Goal: Task Accomplishment & Management: Use online tool/utility

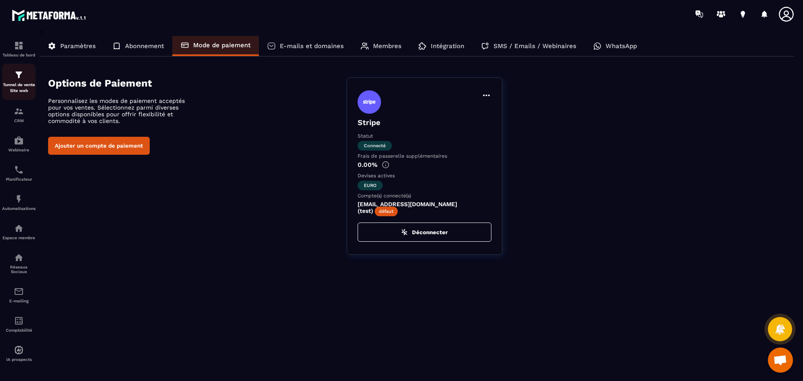
click at [17, 85] on p "Tunnel de vente Site web" at bounding box center [18, 88] width 33 height 12
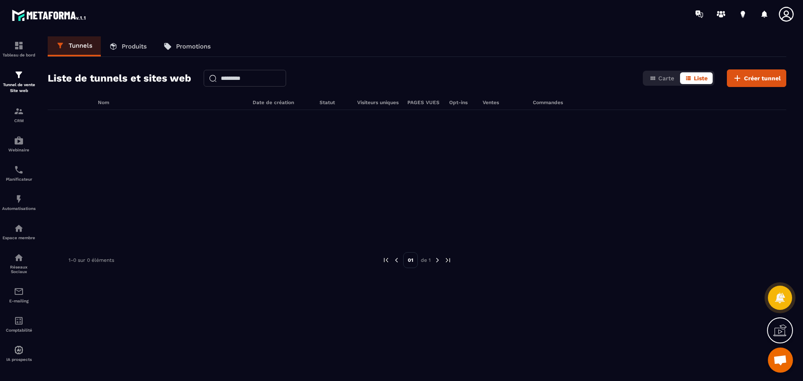
click at [127, 41] on link "Produits" at bounding box center [128, 46] width 54 height 20
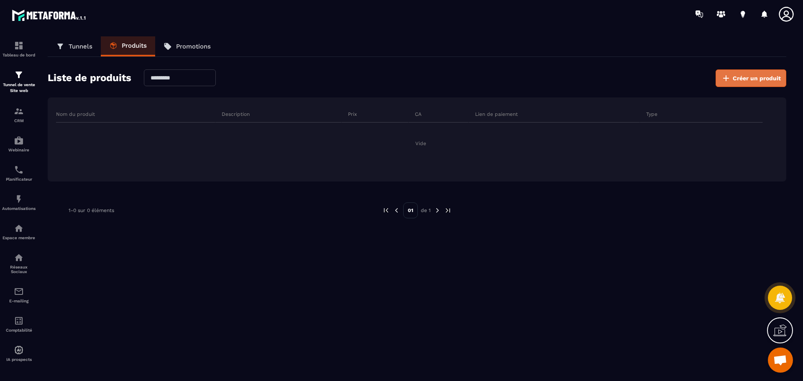
click at [751, 78] on span "Créer un produit" at bounding box center [757, 78] width 48 height 8
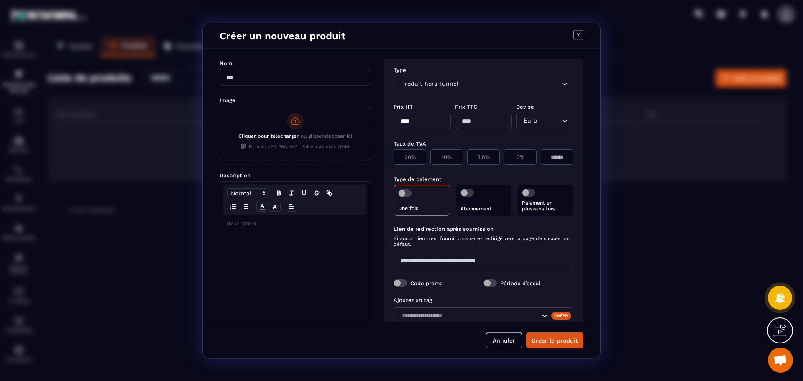
click at [563, 85] on icon "Search for option" at bounding box center [565, 83] width 8 height 8
click at [300, 82] on input "Modal window" at bounding box center [295, 77] width 151 height 17
type input "******"
click at [251, 225] on p "Modal window" at bounding box center [294, 224] width 137 height 8
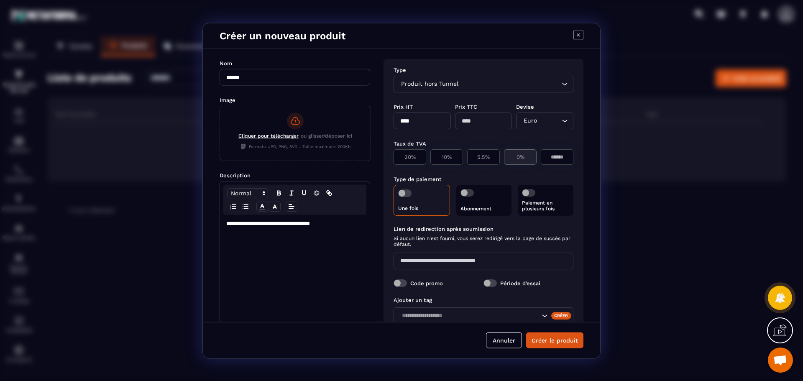
click at [521, 156] on p "0%" at bounding box center [520, 157] width 23 height 6
type input "*"
click at [420, 120] on input "****" at bounding box center [422, 120] width 57 height 17
drag, startPoint x: 420, startPoint y: 120, endPoint x: 390, endPoint y: 128, distance: 31.1
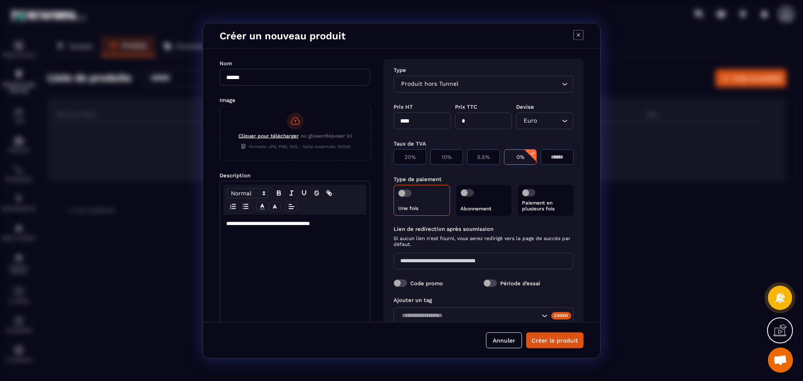
click at [390, 128] on div "Type Produit hors Tunnel Loading... Prix HT **** Prix TTC * Devise Euro Loading…" at bounding box center [484, 207] width 200 height 297
type input "**"
click at [553, 156] on input "*" at bounding box center [557, 157] width 22 height 6
click at [408, 196] on span "Modal window" at bounding box center [404, 193] width 13 height 8
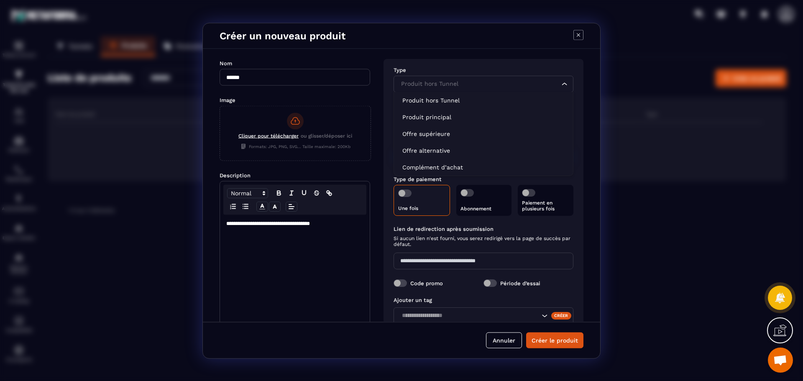
click at [562, 83] on icon "Search for option" at bounding box center [565, 83] width 8 height 8
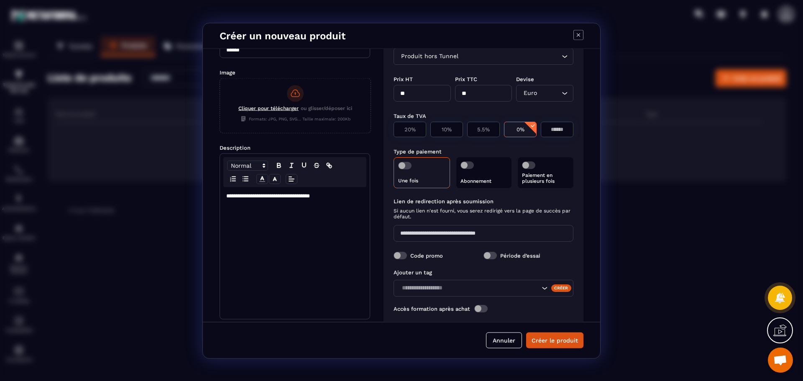
scroll to position [44, 0]
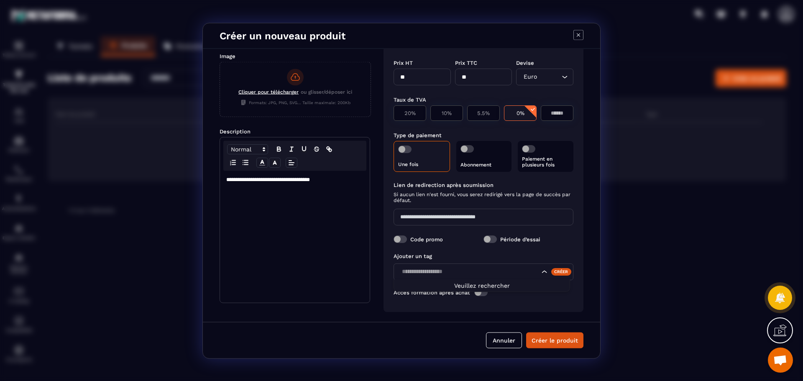
click at [541, 273] on icon "Search for option" at bounding box center [545, 271] width 8 height 8
click at [563, 273] on div "Créer" at bounding box center [561, 272] width 21 height 8
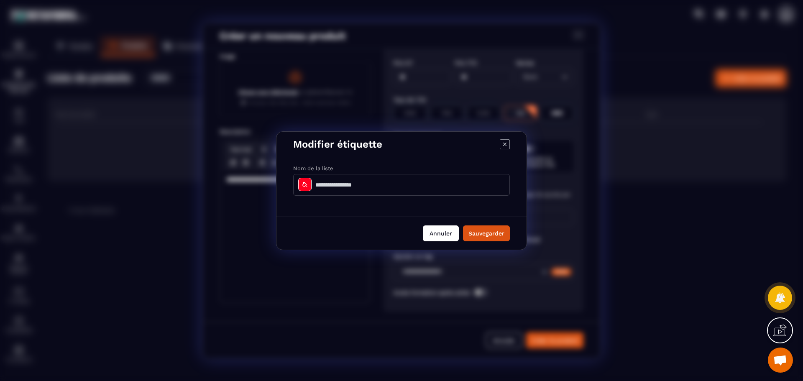
click at [436, 235] on button "Annuler" at bounding box center [441, 234] width 36 height 16
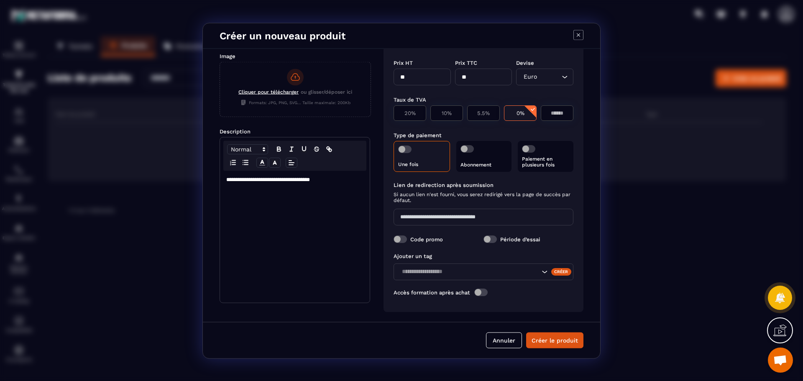
click at [247, 181] on p "**********" at bounding box center [294, 180] width 137 height 8
click at [571, 342] on button "Créer le produit" at bounding box center [554, 340] width 57 height 16
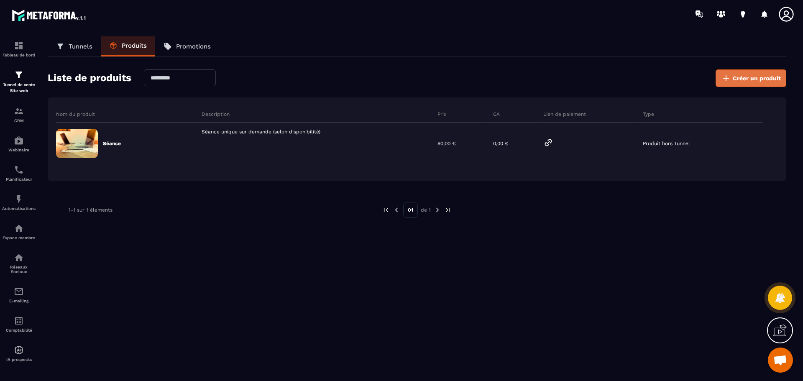
click at [749, 78] on span "Créer un produit" at bounding box center [757, 78] width 48 height 8
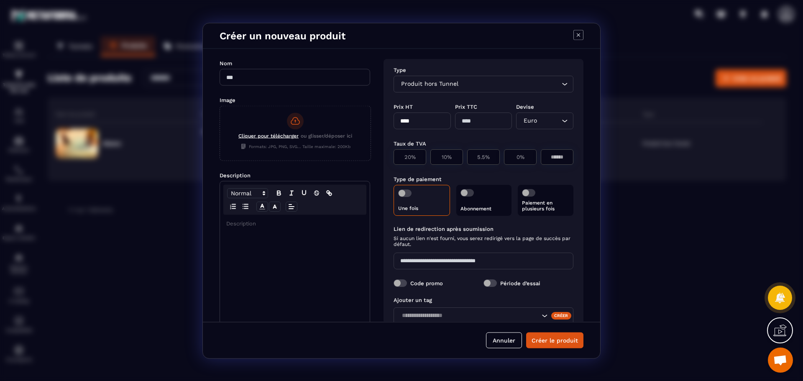
click at [311, 79] on input "Modal window" at bounding box center [295, 77] width 151 height 17
type input "**********"
click at [228, 224] on p "Modal window" at bounding box center [294, 224] width 137 height 8
click at [240, 224] on p "****" at bounding box center [294, 224] width 137 height 8
drag, startPoint x: 240, startPoint y: 224, endPoint x: 224, endPoint y: 224, distance: 15.9
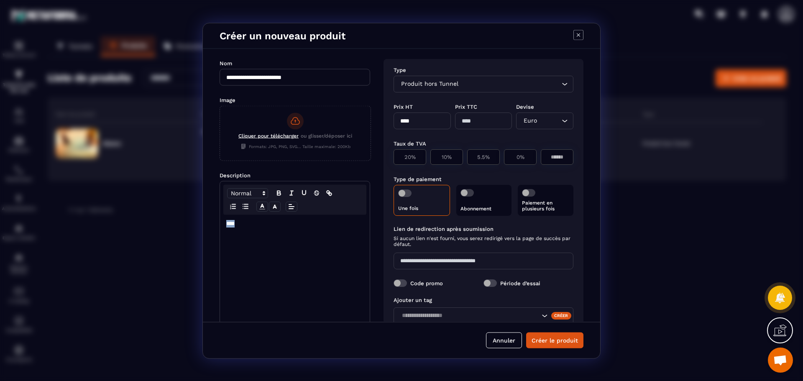
click at [224, 224] on div "****" at bounding box center [295, 281] width 150 height 132
click at [290, 208] on icon "Modal window" at bounding box center [292, 207] width 8 height 8
click at [295, 241] on icon "Modal window" at bounding box center [293, 239] width 7 height 7
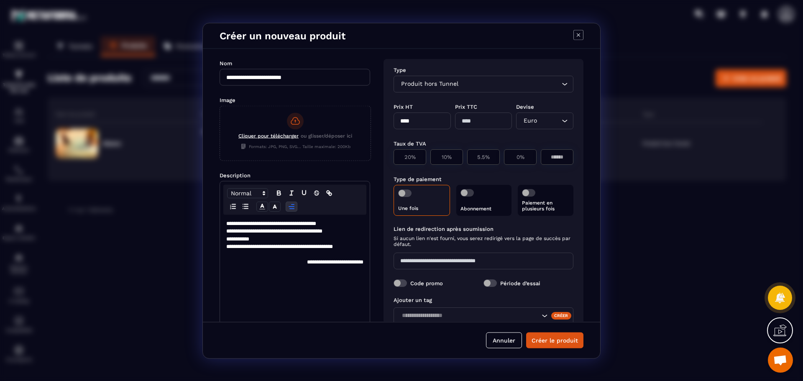
click at [279, 272] on div "**********" at bounding box center [295, 281] width 150 height 132
click at [413, 120] on input "****" at bounding box center [422, 120] width 57 height 17
drag, startPoint x: 400, startPoint y: 122, endPoint x: 430, endPoint y: 122, distance: 30.1
click at [430, 122] on input "****" at bounding box center [422, 120] width 57 height 17
type input "***"
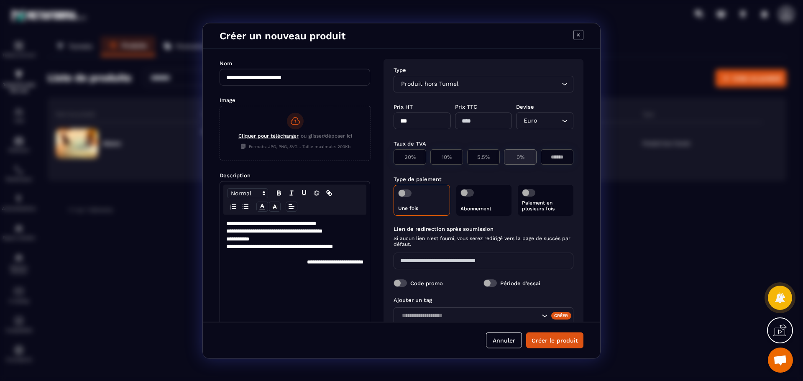
type input "***"
click at [509, 156] on p "0%" at bounding box center [520, 157] width 23 height 6
type input "*"
click at [529, 194] on span "Modal window" at bounding box center [528, 193] width 13 height 8
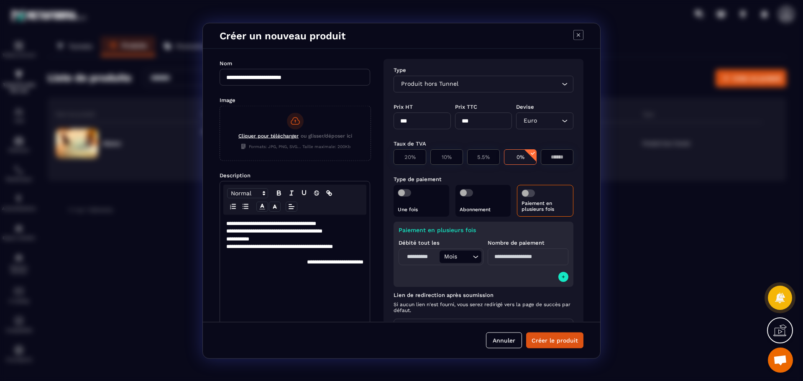
click at [418, 258] on input "Modal window" at bounding box center [420, 256] width 39 height 13
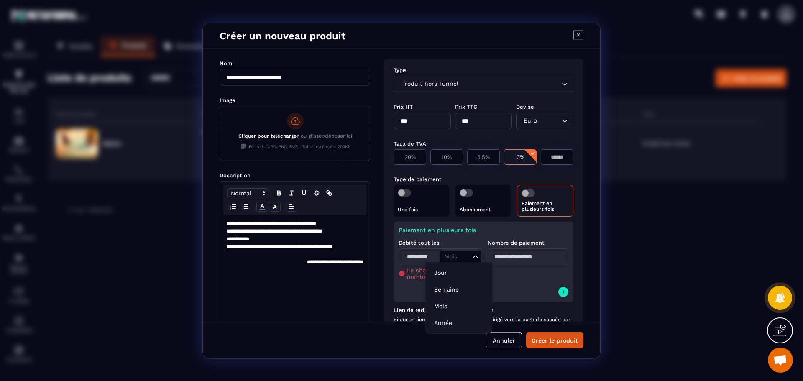
click at [472, 256] on icon "Search for option" at bounding box center [476, 256] width 8 height 8
click at [493, 257] on input "Modal window" at bounding box center [528, 256] width 81 height 17
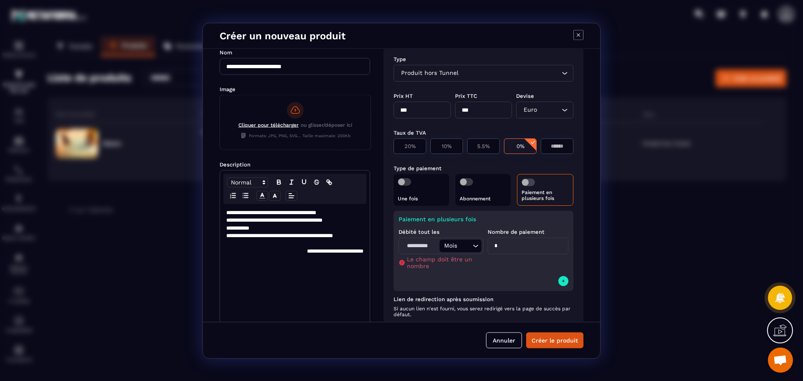
scroll to position [42, 0]
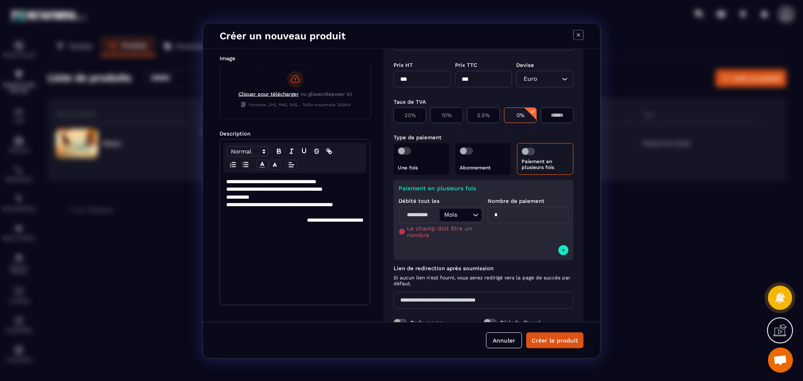
type input "*"
click at [454, 218] on div "Mois" at bounding box center [456, 214] width 30 height 9
click at [442, 262] on p "Mois" at bounding box center [458, 264] width 49 height 8
click at [415, 230] on span "Le champ doit être un nombre" at bounding box center [443, 231] width 72 height 13
click at [404, 234] on icon "Modal window" at bounding box center [402, 231] width 7 height 7
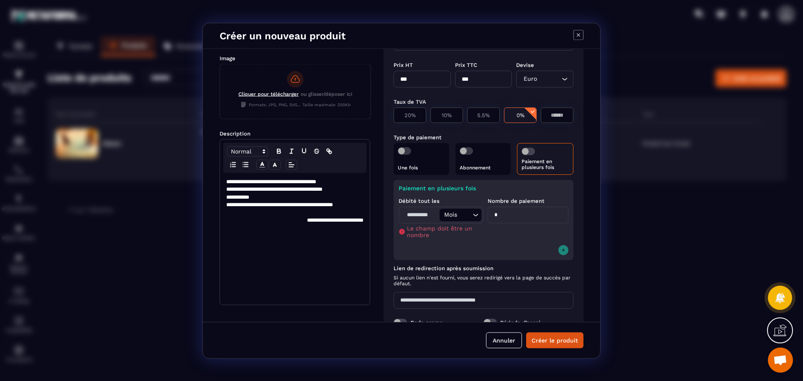
click at [561, 249] on icon "Modal window" at bounding box center [563, 249] width 5 height 7
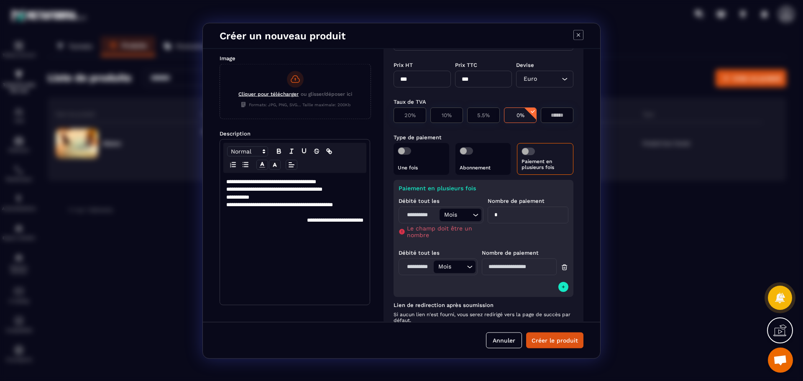
click at [561, 267] on icon "Modal window" at bounding box center [565, 267] width 8 height 8
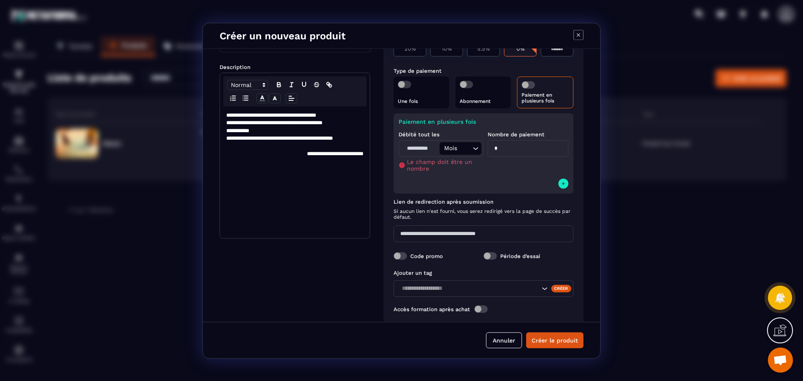
scroll to position [125, 0]
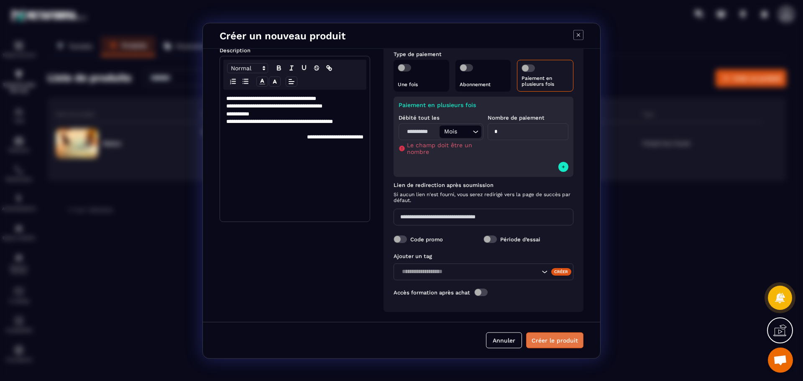
click at [545, 336] on button "Créer le produit" at bounding box center [554, 340] width 57 height 16
click at [506, 135] on input "*" at bounding box center [528, 131] width 81 height 17
type input "*"
click at [459, 242] on div "Code promo" at bounding box center [439, 239] width 90 height 8
click at [477, 133] on icon "Search for option" at bounding box center [476, 131] width 8 height 8
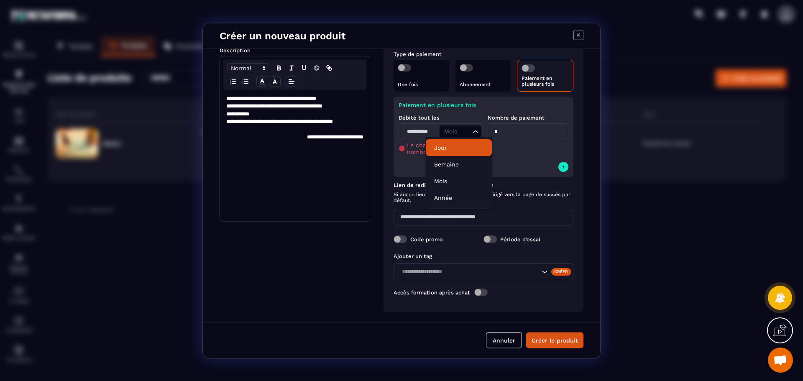
click at [443, 150] on p "Jour" at bounding box center [458, 148] width 49 height 8
click at [505, 135] on input "*" at bounding box center [528, 131] width 81 height 17
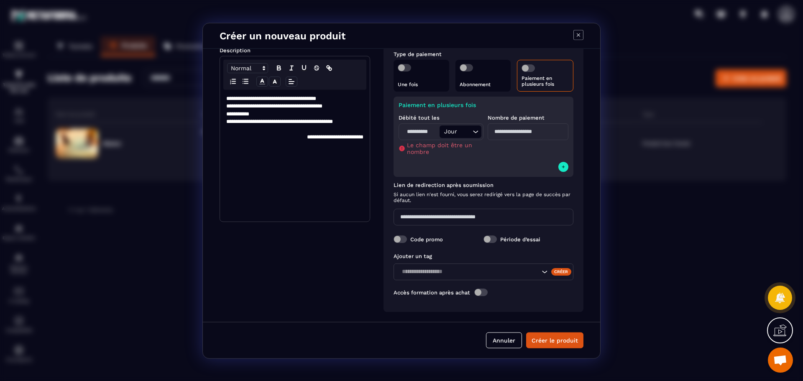
click at [421, 131] on input "Modal window" at bounding box center [420, 131] width 39 height 13
click at [474, 131] on icon "Search for option" at bounding box center [476, 131] width 8 height 8
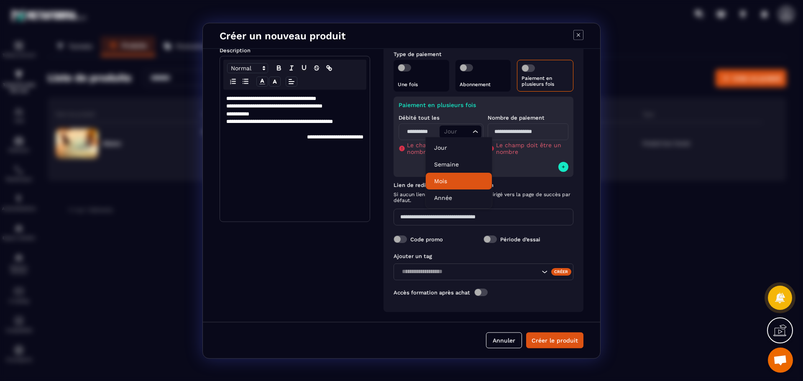
click at [446, 181] on p "Mois" at bounding box center [458, 181] width 49 height 8
click at [418, 129] on input "Modal window" at bounding box center [420, 131] width 39 height 13
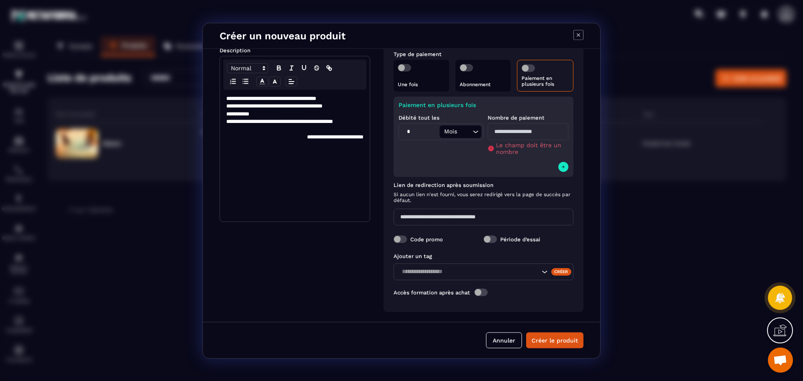
click at [502, 130] on input "Modal window" at bounding box center [528, 131] width 81 height 17
drag, startPoint x: 413, startPoint y: 130, endPoint x: 393, endPoint y: 132, distance: 20.2
click at [395, 133] on div "Paiement en plusieurs fois Débité tout les * Mois Loading... Nombre de paiement…" at bounding box center [484, 136] width 180 height 80
type input "*"
click at [513, 132] on input "Modal window" at bounding box center [528, 131] width 81 height 17
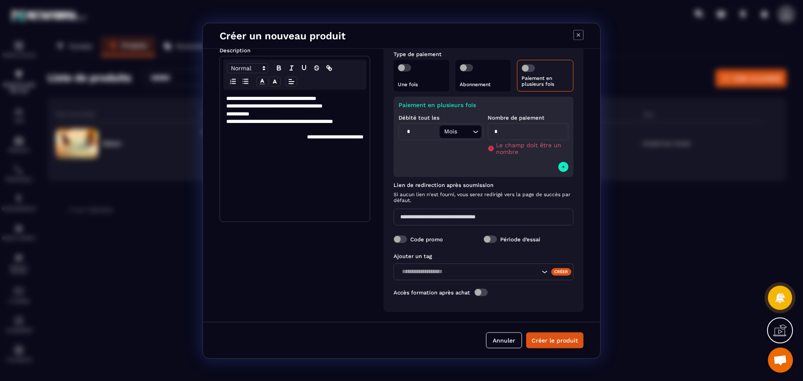
type input "*"
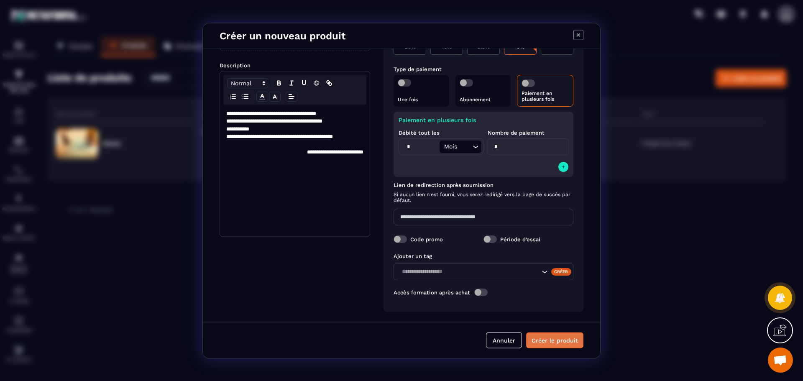
click at [549, 344] on button "Créer le produit" at bounding box center [554, 340] width 57 height 16
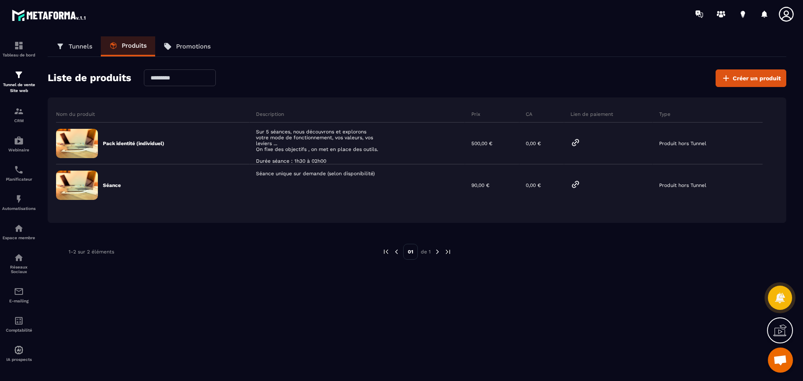
click at [192, 47] on p "Promotions" at bounding box center [193, 47] width 35 height 8
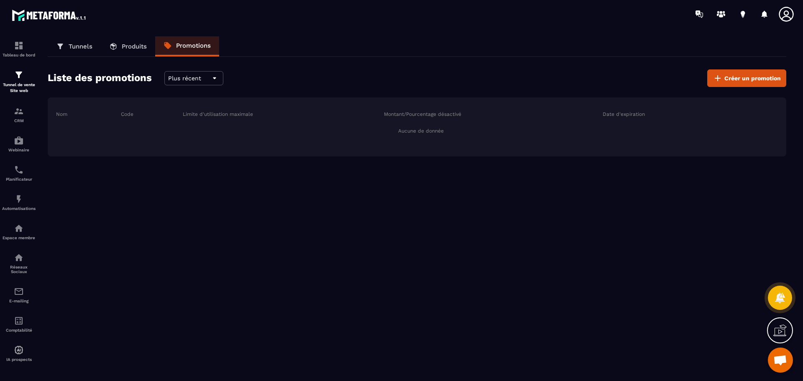
click at [128, 44] on p "Produits" at bounding box center [134, 47] width 25 height 8
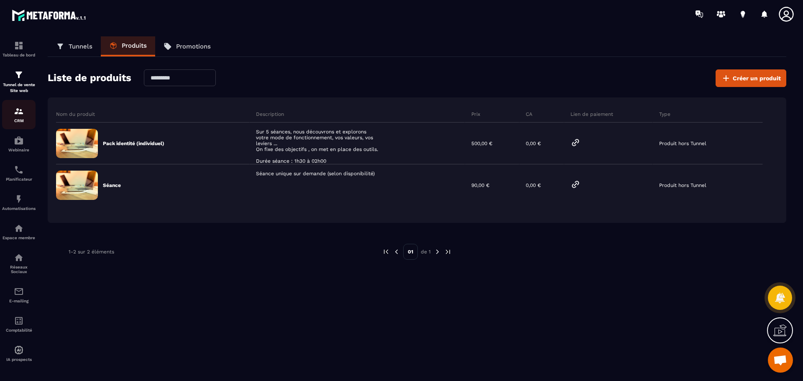
click at [22, 112] on img at bounding box center [19, 111] width 10 height 10
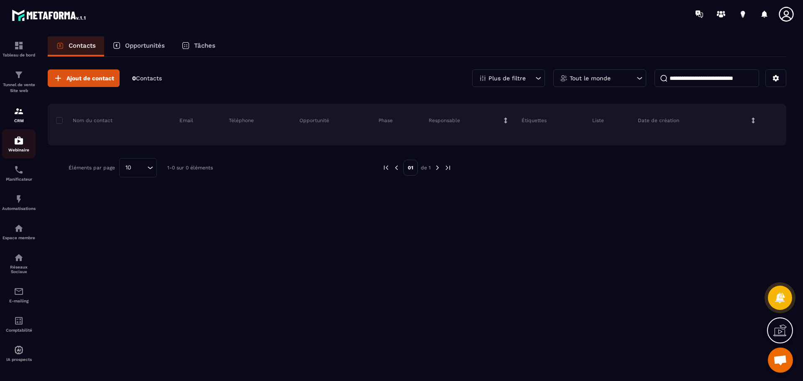
click at [20, 144] on img at bounding box center [19, 141] width 10 height 10
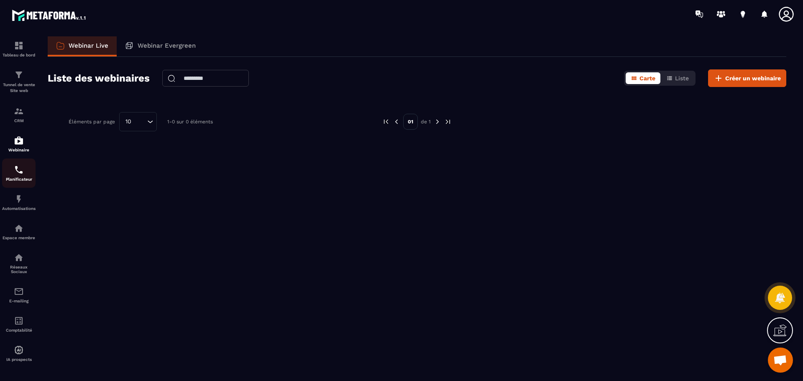
click at [20, 177] on div "Planificateur" at bounding box center [18, 173] width 33 height 17
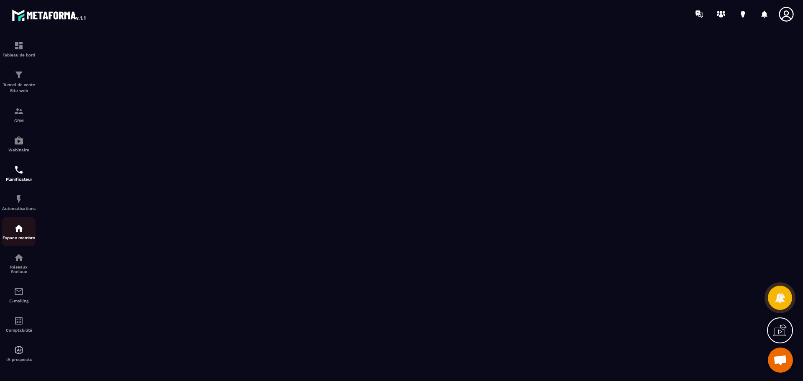
click at [18, 233] on div "Espace membre" at bounding box center [18, 231] width 33 height 17
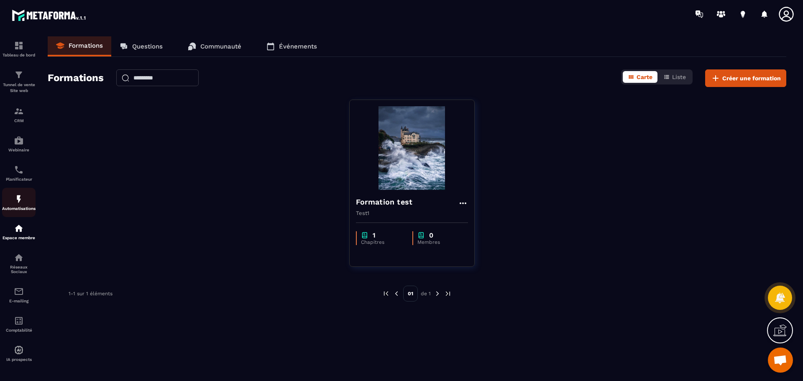
click at [17, 197] on img at bounding box center [19, 199] width 10 height 10
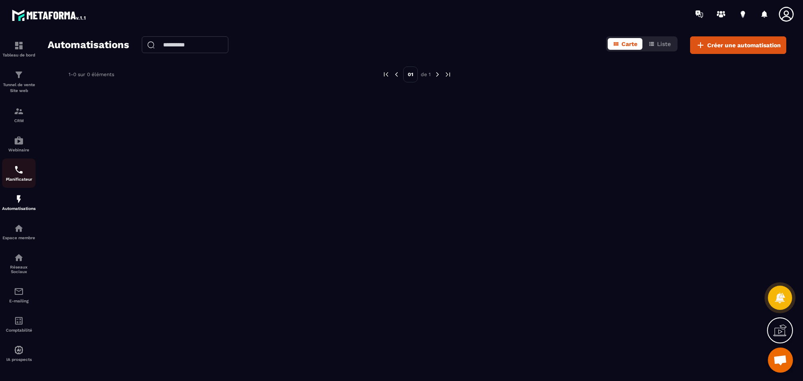
click at [21, 172] on img at bounding box center [19, 170] width 10 height 10
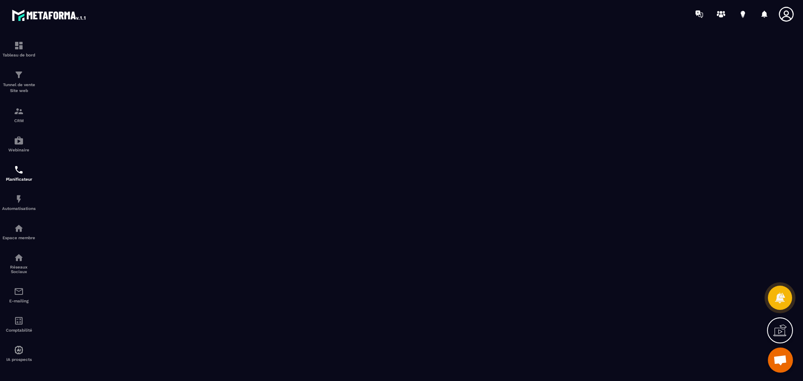
click at [787, 15] on icon at bounding box center [786, 14] width 15 height 15
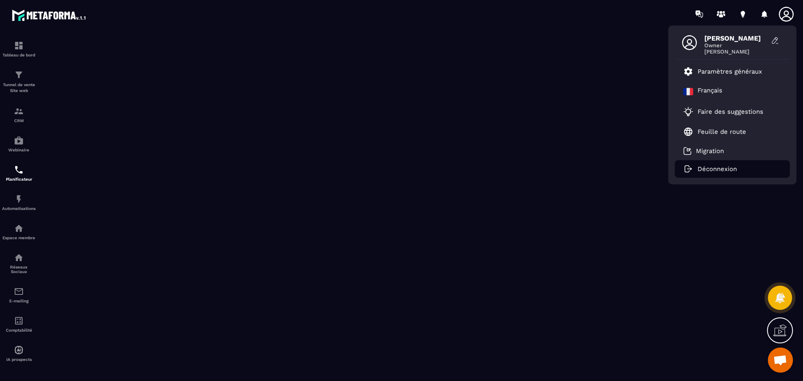
click at [714, 168] on p "Déconnexion" at bounding box center [717, 169] width 39 height 8
